Goal: Information Seeking & Learning: Learn about a topic

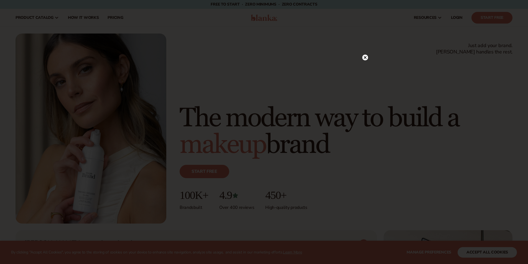
click at [365, 58] on circle at bounding box center [365, 58] width 6 height 6
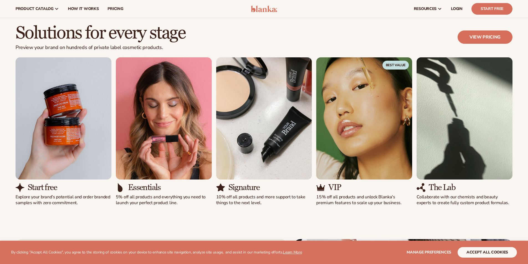
scroll to position [471, 0]
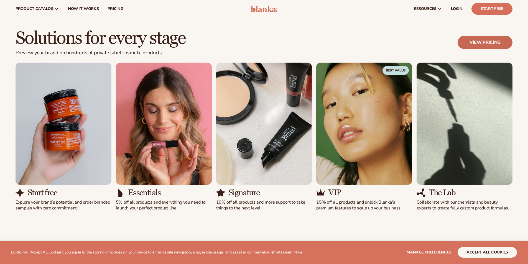
click at [482, 42] on link "View pricing" at bounding box center [485, 42] width 55 height 13
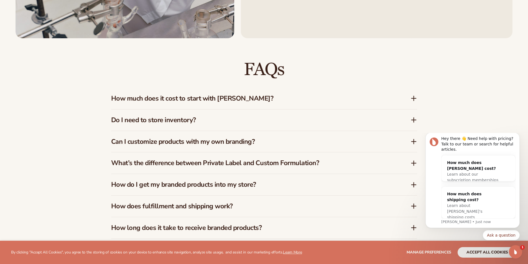
scroll to position [860, 0]
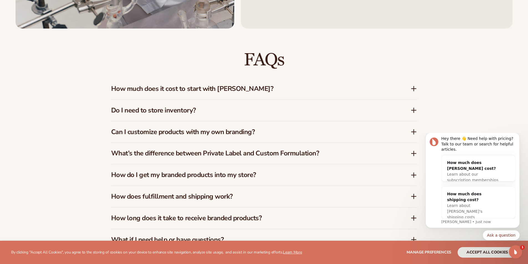
click at [245, 87] on h3 "How much does it cost to start with [PERSON_NAME]?" at bounding box center [252, 89] width 283 height 8
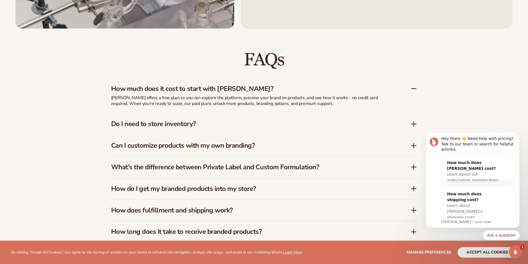
click at [187, 125] on h3 "Do I need to store inventory?" at bounding box center [252, 124] width 283 height 8
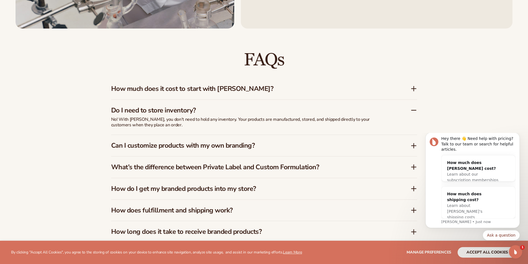
click at [187, 111] on h3 "Do I need to store inventory?" at bounding box center [252, 110] width 283 height 8
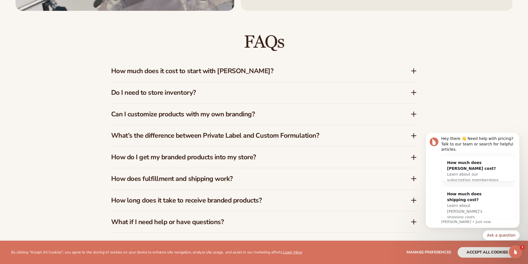
scroll to position [887, 0]
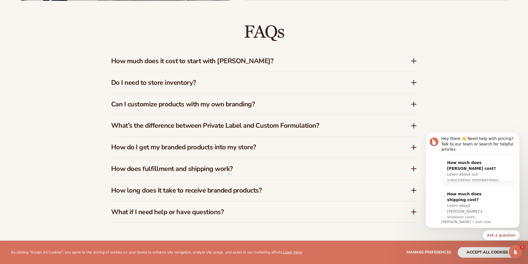
click at [186, 101] on h3 "Can I customize products with my own branding?" at bounding box center [252, 104] width 283 height 8
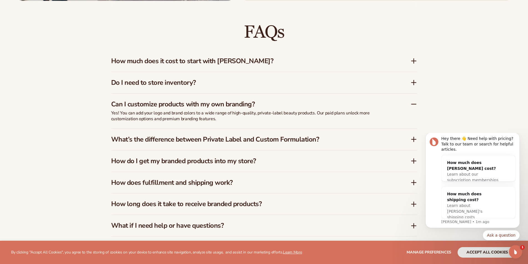
click at [186, 101] on h3 "Can I customize products with my own branding?" at bounding box center [252, 104] width 283 height 8
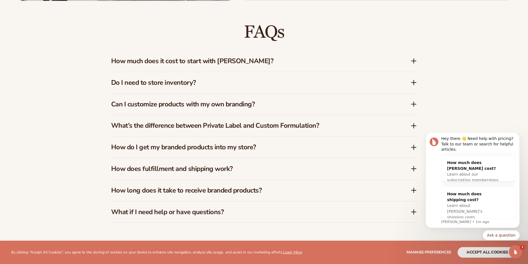
scroll to position [915, 0]
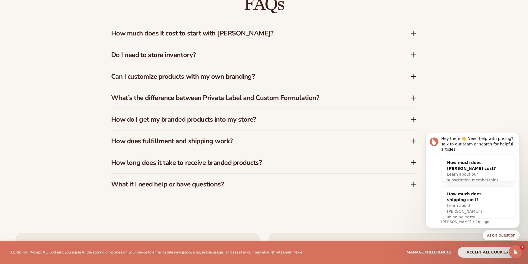
click at [189, 98] on h3 "What’s the difference between Private Label and Custom Formulation?" at bounding box center [252, 98] width 283 height 8
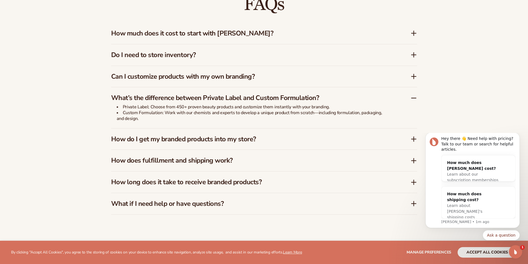
click at [76, 117] on div "FAQs How much does it cost to start with Blanka? Blanka offers a free plan so y…" at bounding box center [264, 105] width 528 height 264
click at [172, 137] on h3 "How do I get my branded products into my store?" at bounding box center [252, 139] width 283 height 8
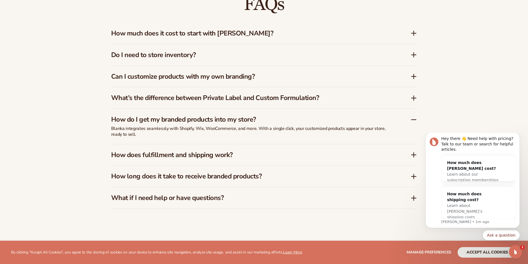
click at [170, 157] on h3 "How does fulfillment and shipping work?" at bounding box center [252, 155] width 283 height 8
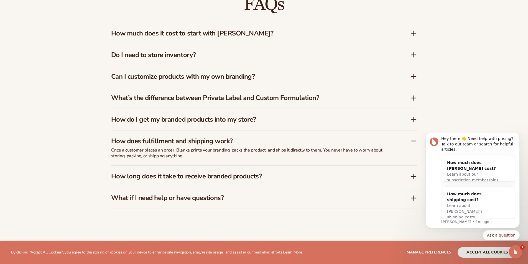
scroll to position [943, 0]
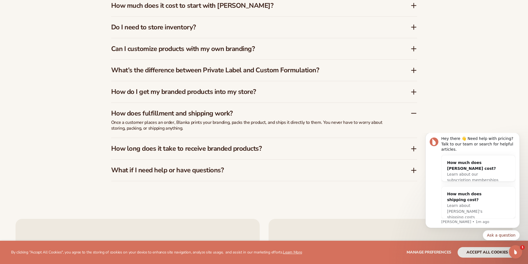
click at [206, 150] on h3 "How long does it take to receive branded products?" at bounding box center [252, 149] width 283 height 8
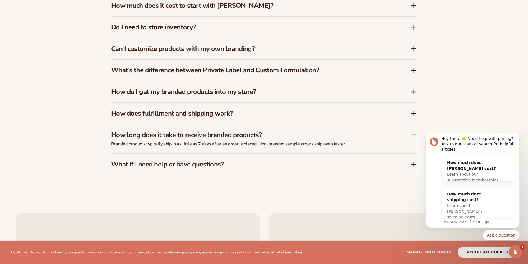
click at [185, 160] on div "What if I need help or have questions?" at bounding box center [264, 164] width 306 height 21
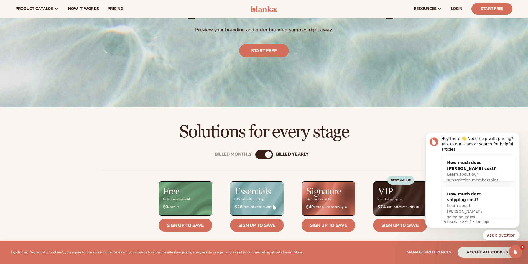
scroll to position [83, 0]
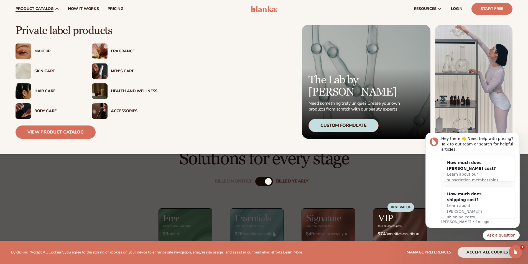
click at [42, 68] on div "Skin Care" at bounding box center [48, 72] width 65 height 16
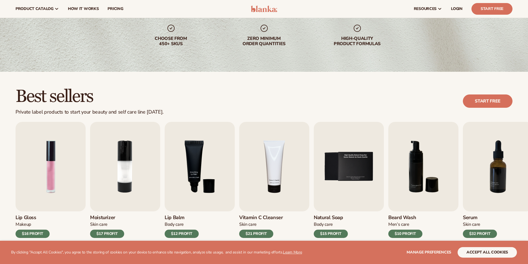
scroll to position [28, 0]
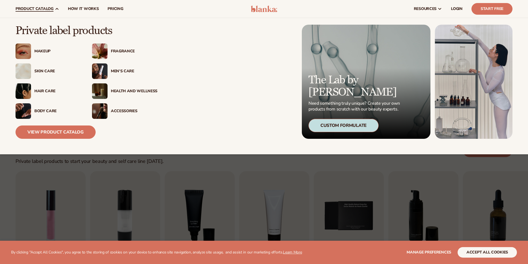
click at [115, 68] on div "Men’s Care" at bounding box center [124, 72] width 65 height 16
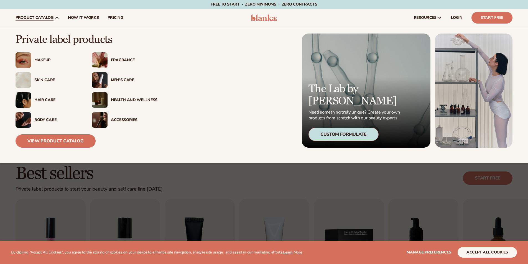
click at [48, 119] on div "Body Care" at bounding box center [57, 120] width 47 height 5
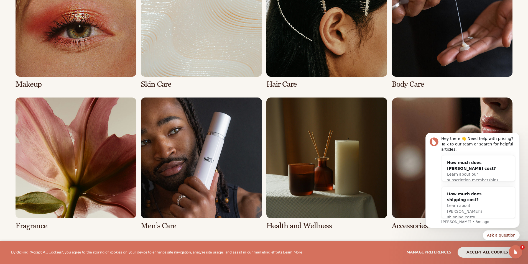
scroll to position [471, 0]
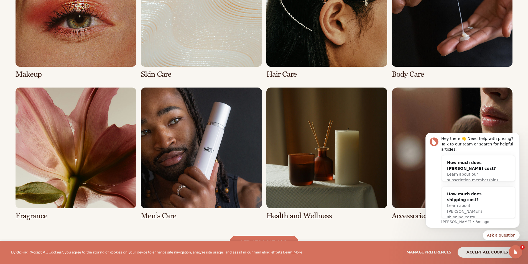
click at [214, 132] on link "6 / 8" at bounding box center [201, 154] width 121 height 133
click at [163, 216] on link "6 / 8" at bounding box center [201, 154] width 121 height 133
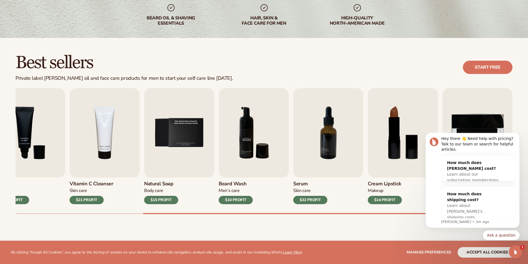
click at [232, 156] on img "6 / 9" at bounding box center [254, 133] width 70 height 90
click at [251, 146] on img "6 / 9" at bounding box center [254, 133] width 70 height 90
click at [240, 149] on img "6 / 9" at bounding box center [254, 133] width 70 height 90
click at [313, 139] on img "7 / 9" at bounding box center [328, 133] width 70 height 90
click at [178, 144] on img "5 / 9" at bounding box center [179, 133] width 70 height 90
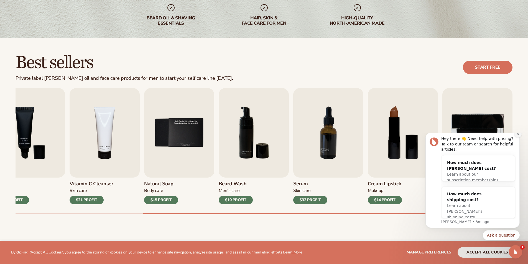
click at [519, 136] on icon "Dismiss notification" at bounding box center [518, 134] width 3 height 3
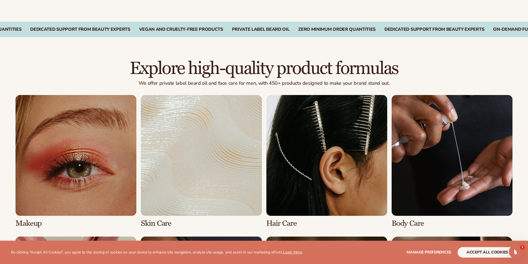
scroll to position [388, 0]
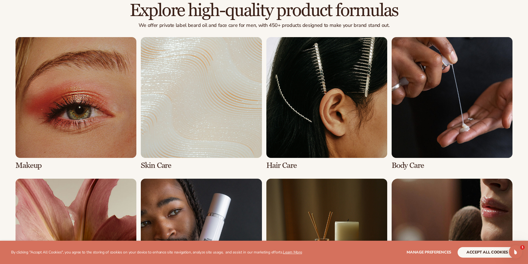
click at [321, 126] on link "3 / 8" at bounding box center [326, 103] width 121 height 133
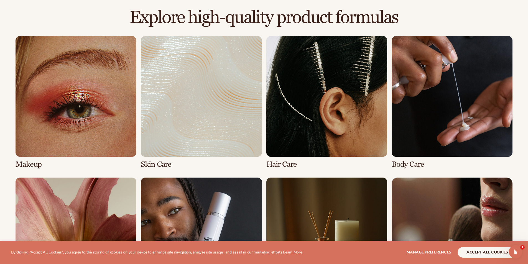
scroll to position [444, 0]
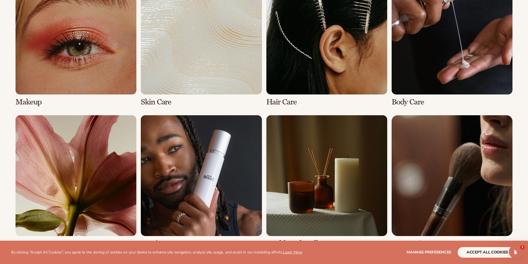
click at [273, 103] on link "3 / 8" at bounding box center [326, 40] width 121 height 133
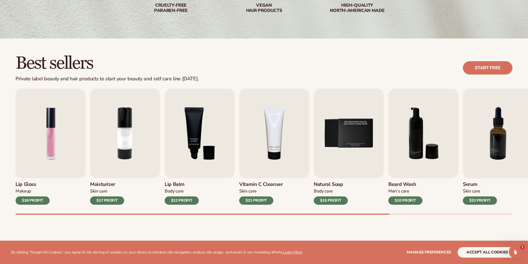
scroll to position [111, 0]
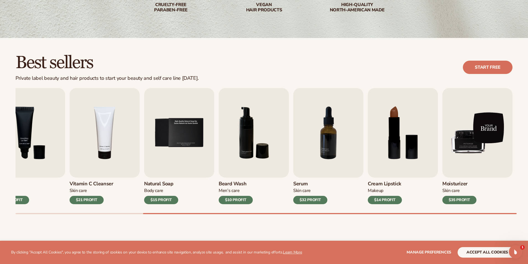
click at [467, 132] on img "9 / 9" at bounding box center [478, 133] width 70 height 90
